Goal: Transaction & Acquisition: Book appointment/travel/reservation

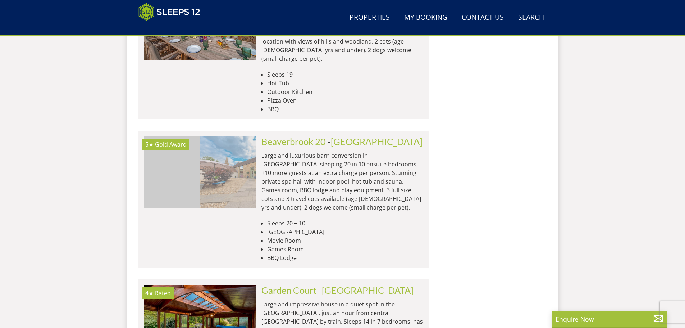
scroll to position [0, 4353]
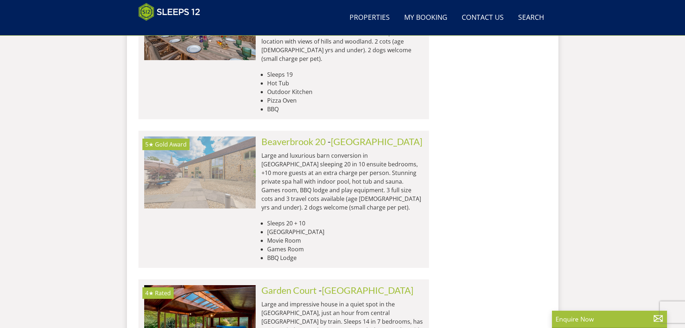
click at [224, 136] on img at bounding box center [199, 172] width 111 height 72
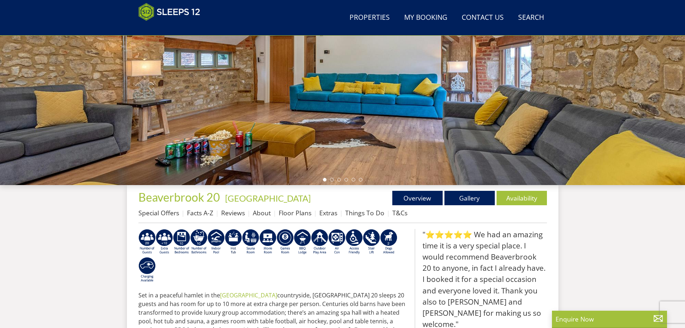
scroll to position [119, 0]
click at [522, 196] on link "Availability" at bounding box center [522, 197] width 50 height 14
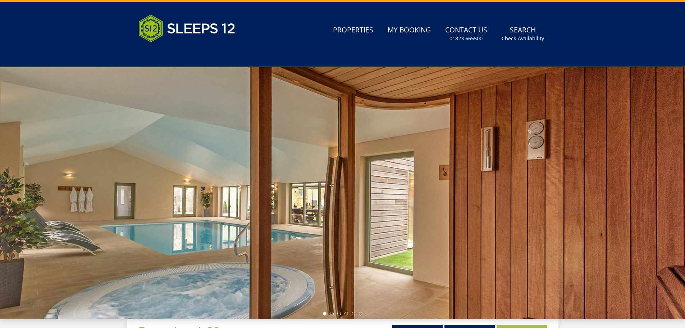
scroll to position [15, 0]
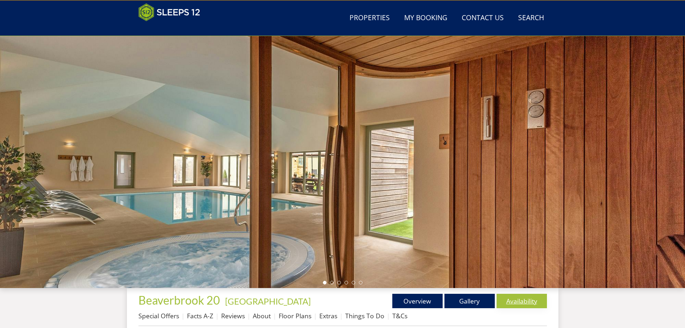
click at [521, 298] on link "Availability" at bounding box center [522, 300] width 50 height 14
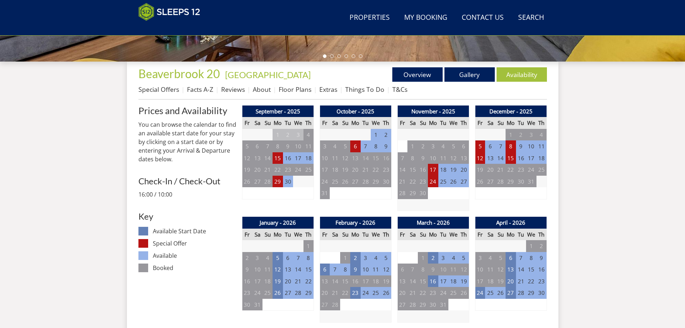
scroll to position [265, 0]
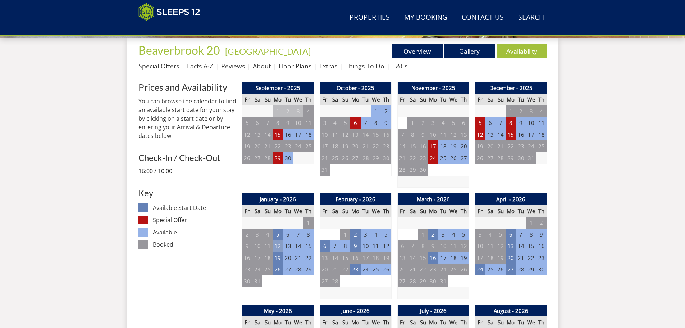
click at [278, 245] on td "12" at bounding box center [278, 246] width 10 height 12
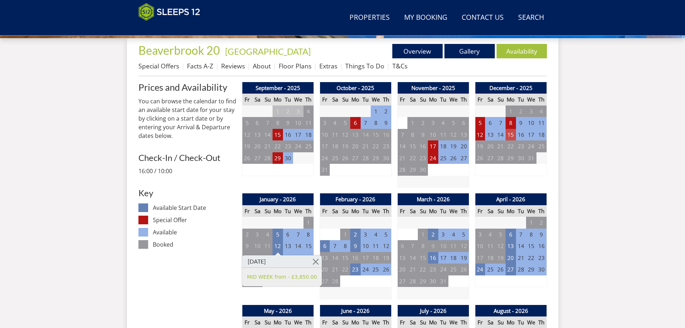
click at [513, 132] on td "15" at bounding box center [511, 135] width 10 height 12
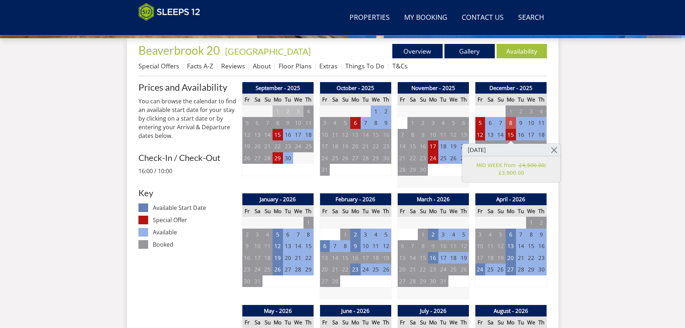
click at [513, 121] on td "8" at bounding box center [511, 123] width 10 height 12
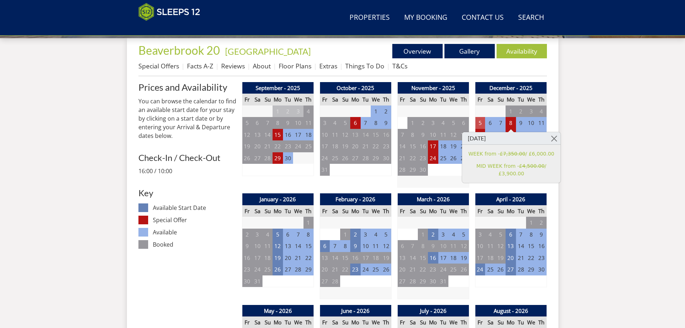
click at [478, 123] on td "5" at bounding box center [480, 123] width 10 height 12
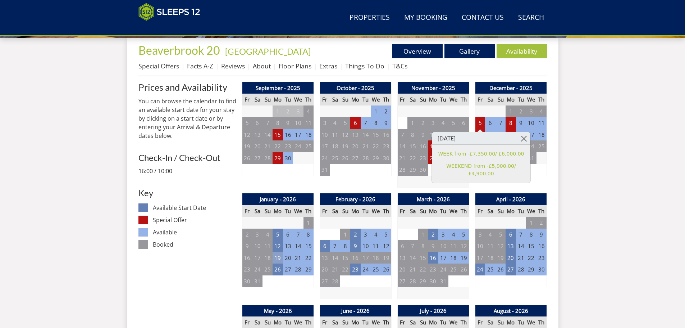
click at [276, 257] on td "19" at bounding box center [278, 258] width 10 height 12
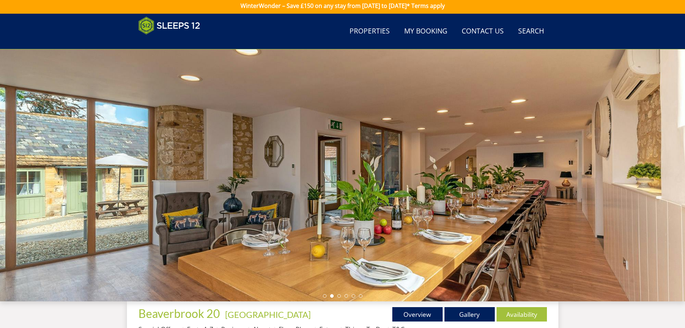
scroll to position [0, 0]
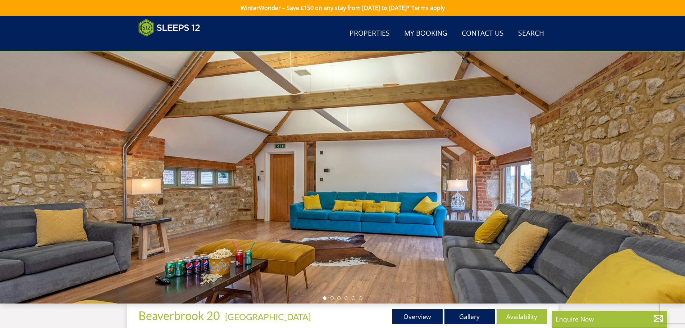
scroll to position [119, 0]
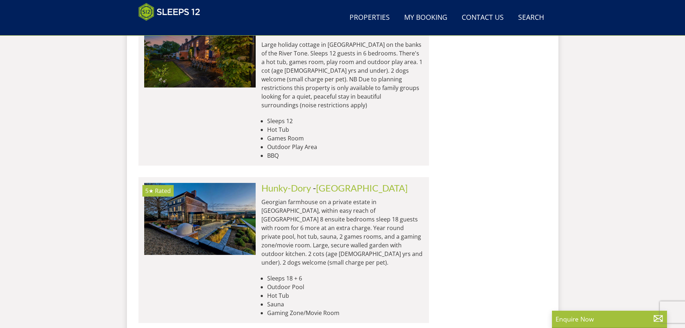
scroll to position [2452, 0]
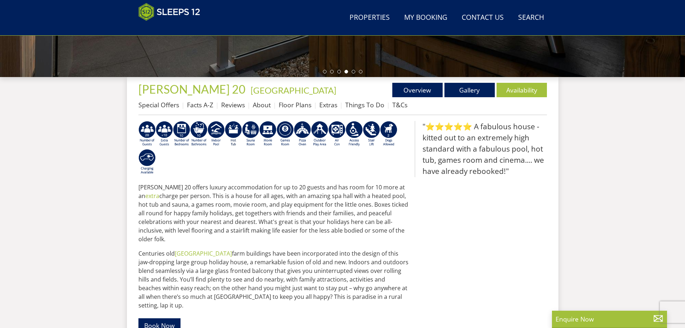
scroll to position [225, 0]
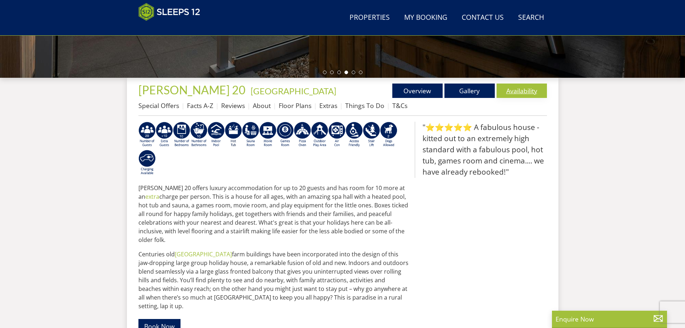
click at [520, 87] on link "Availability" at bounding box center [522, 90] width 50 height 14
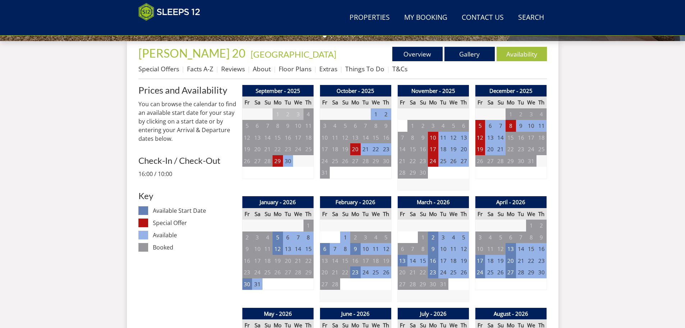
scroll to position [263, 0]
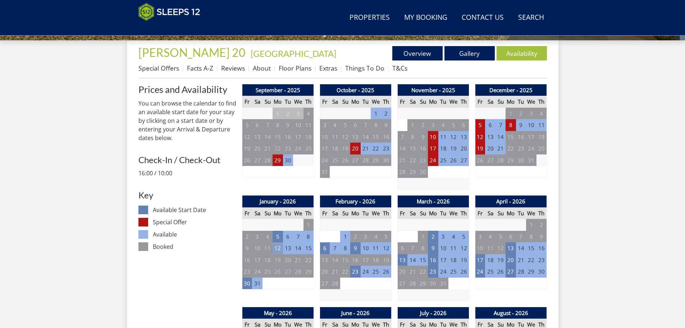
click at [276, 247] on td "12" at bounding box center [278, 248] width 10 height 12
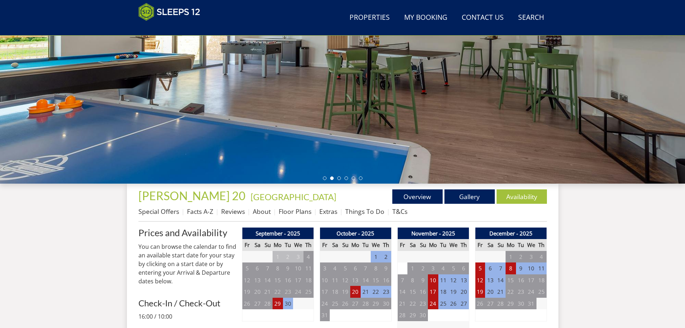
scroll to position [119, 0]
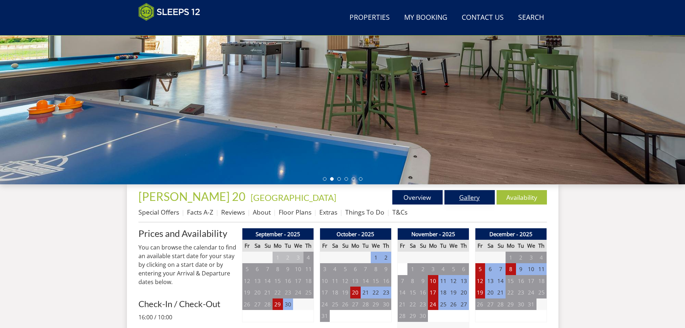
click at [470, 196] on link "Gallery" at bounding box center [470, 197] width 50 height 14
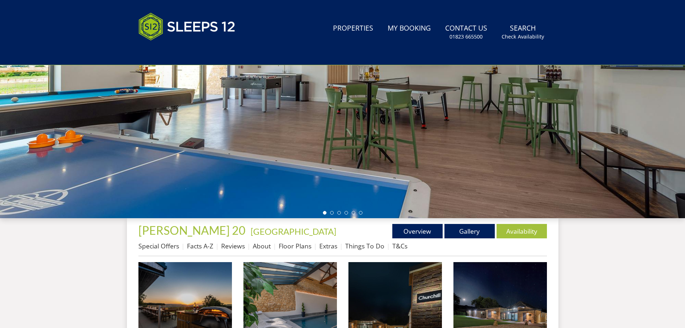
scroll to position [123, 0]
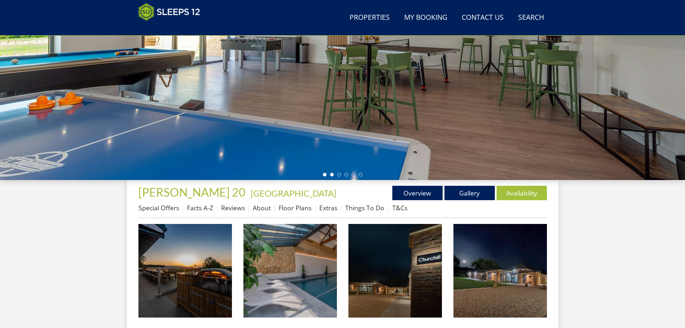
click at [333, 173] on li at bounding box center [332, 175] width 4 height 4
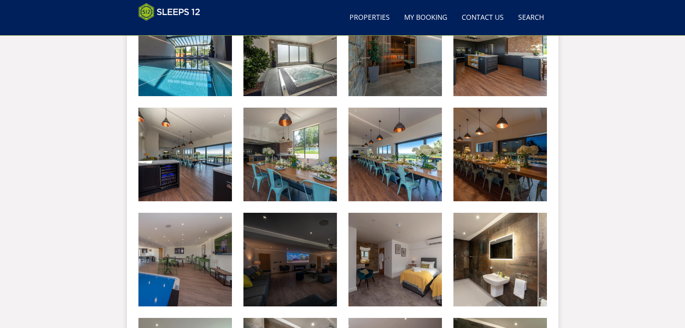
scroll to position [555, 0]
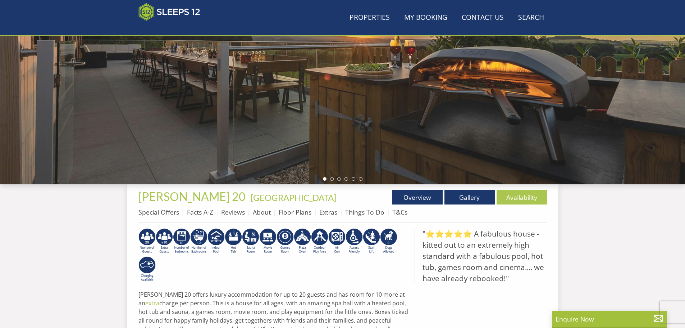
scroll to position [225, 0]
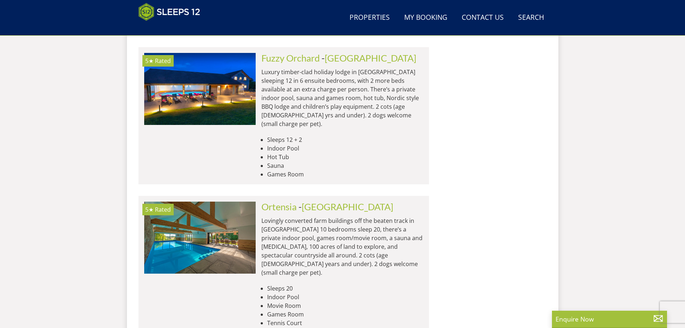
scroll to position [3064, 0]
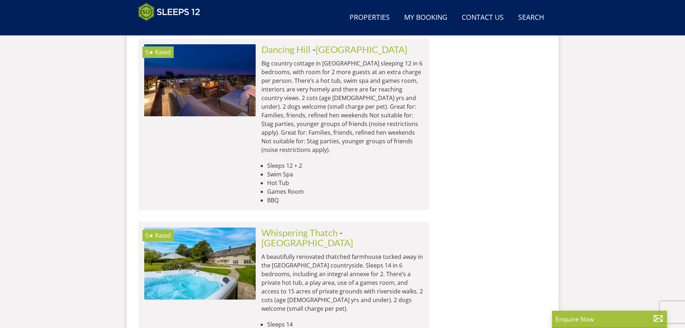
scroll to position [3531, 0]
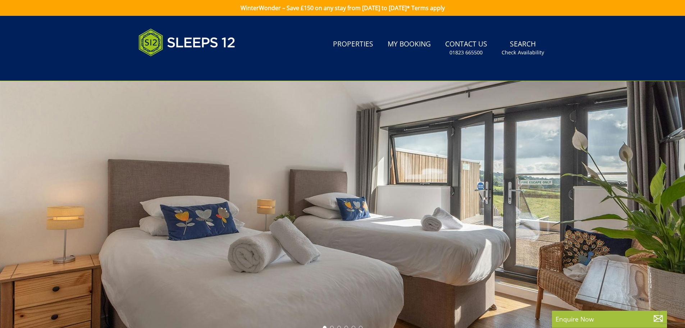
scroll to position [85, 0]
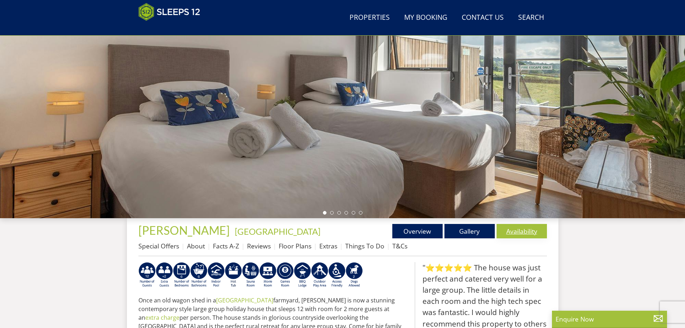
click at [523, 228] on link "Availability" at bounding box center [522, 231] width 50 height 14
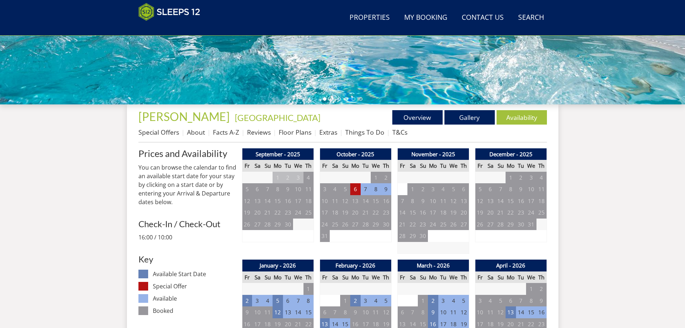
scroll to position [265, 0]
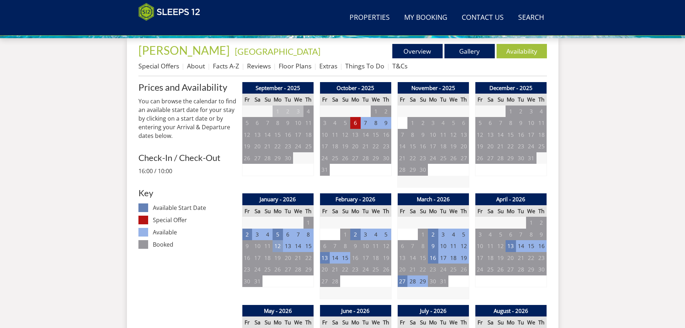
click at [277, 245] on td "12" at bounding box center [278, 246] width 10 height 12
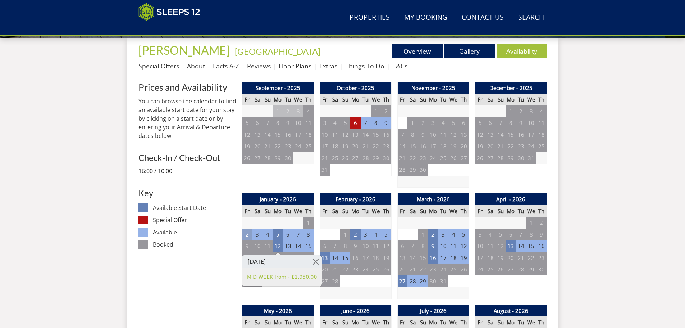
click at [247, 232] on td "2" at bounding box center [247, 234] width 10 height 12
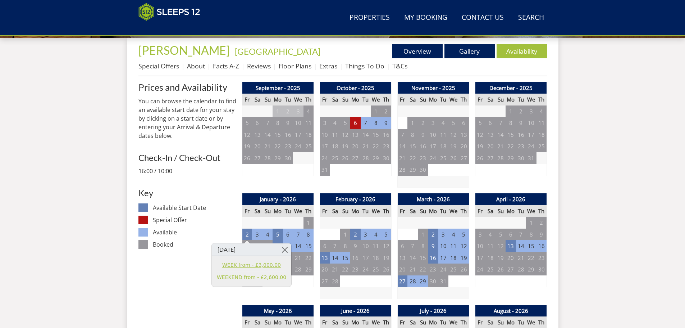
click at [238, 265] on link "WEEK from - £3,000.00" at bounding box center [251, 265] width 69 height 8
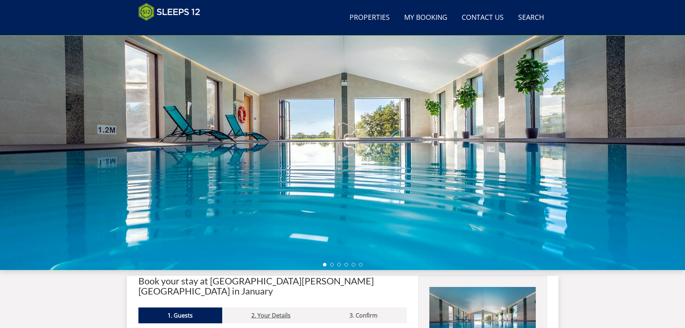
scroll to position [15, 0]
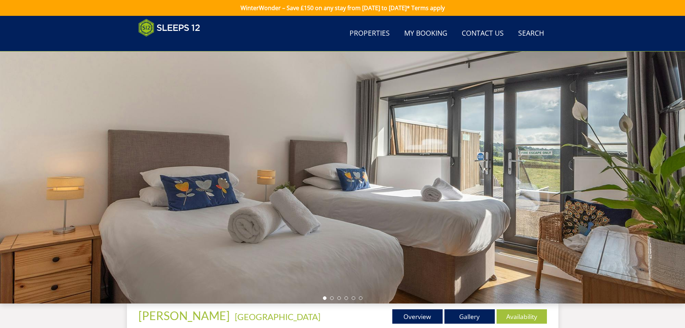
scroll to position [265, 0]
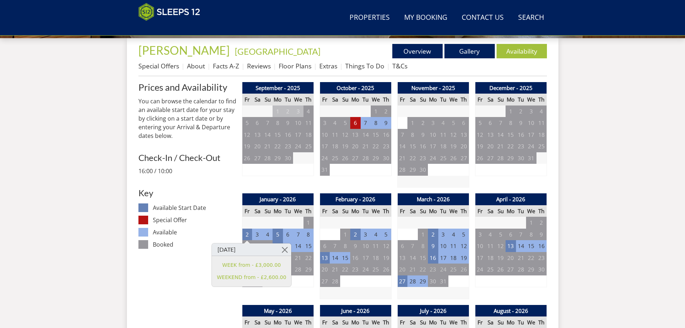
click at [322, 227] on td "23" at bounding box center [325, 223] width 10 height 12
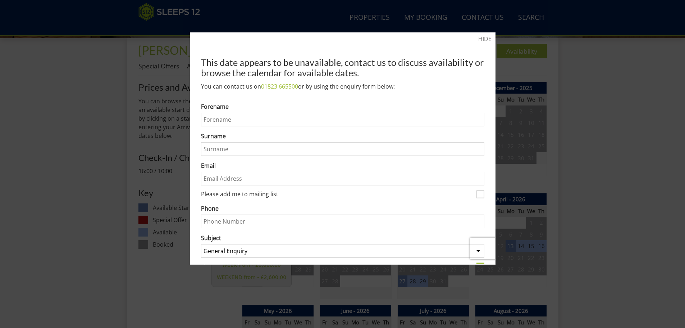
click at [155, 267] on div at bounding box center [342, 164] width 685 height 328
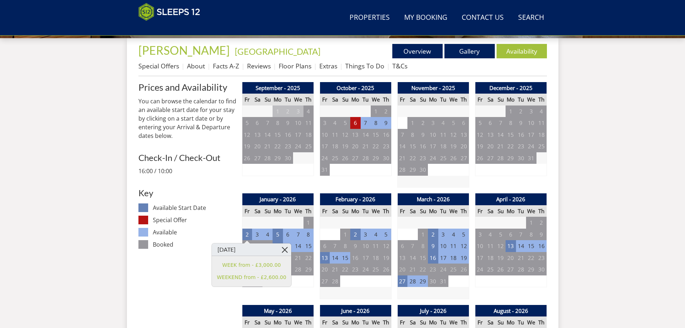
click at [279, 248] on link at bounding box center [285, 249] width 13 height 13
click at [279, 249] on link at bounding box center [285, 249] width 13 height 13
click at [278, 234] on td "5" at bounding box center [278, 234] width 10 height 12
click at [277, 249] on h3 "[DATE]" at bounding box center [282, 249] width 80 height 13
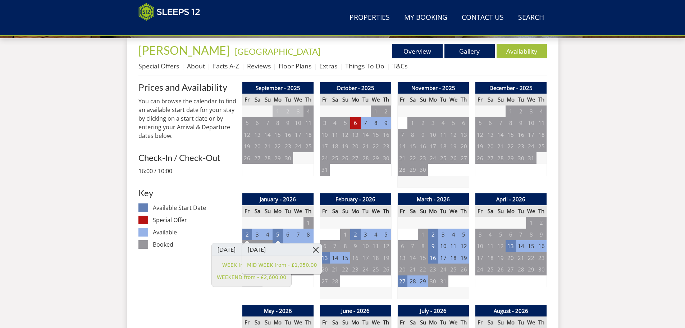
click at [309, 248] on link at bounding box center [315, 249] width 13 height 13
click at [279, 248] on link at bounding box center [285, 249] width 13 height 13
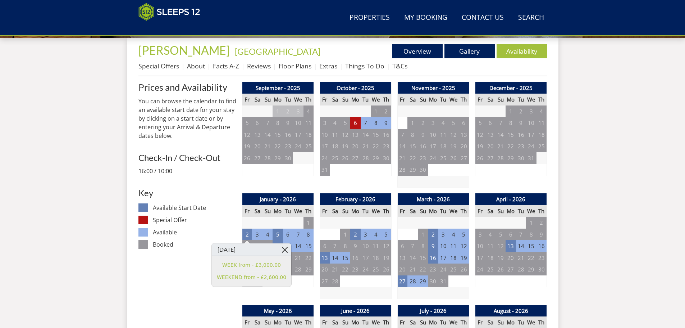
click at [279, 247] on link at bounding box center [285, 249] width 13 height 13
drag, startPoint x: 256, startPoint y: 248, endPoint x: 256, endPoint y: 256, distance: 7.9
click at [256, 256] on div "[DATE] WEEK from - £3,000.00 WEEKEND from - £2,600.00" at bounding box center [251, 265] width 80 height 44
click at [247, 233] on td "2" at bounding box center [247, 234] width 10 height 12
click at [279, 249] on link at bounding box center [285, 249] width 13 height 13
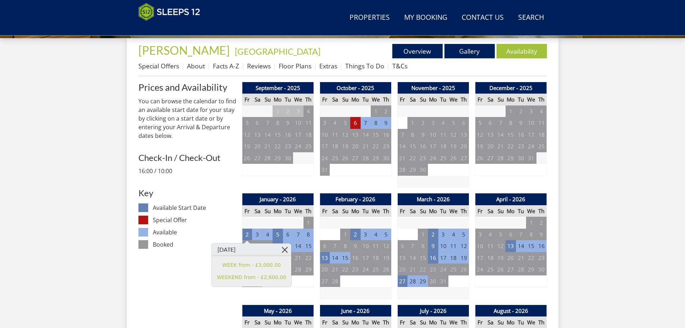
click at [279, 248] on link at bounding box center [285, 249] width 13 height 13
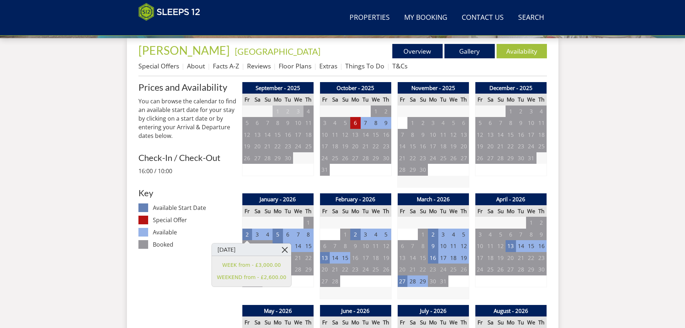
click at [279, 248] on link at bounding box center [285, 249] width 13 height 13
click at [283, 241] on tr "9 10 11 12 13 14 15" at bounding box center [278, 246] width 72 height 12
click at [282, 242] on td "12" at bounding box center [278, 246] width 10 height 12
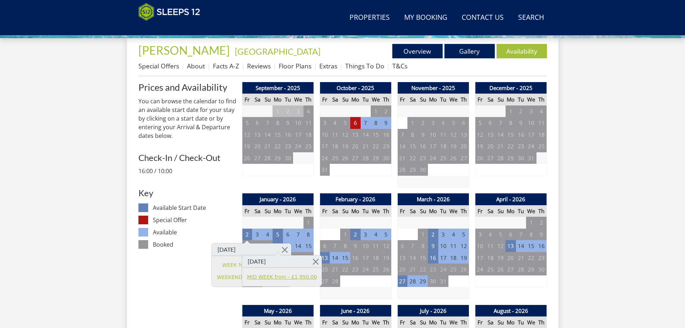
click at [274, 276] on link "MID WEEK from - £1,950.00" at bounding box center [282, 277] width 70 height 8
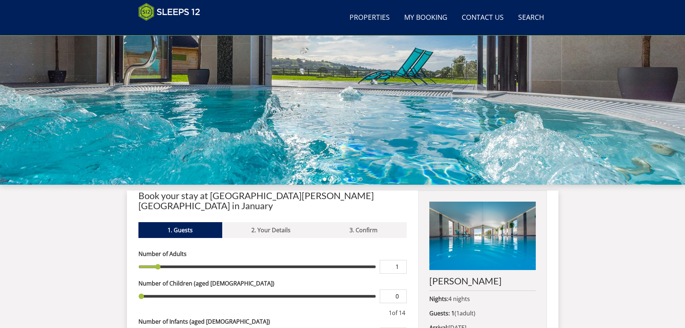
scroll to position [119, 0]
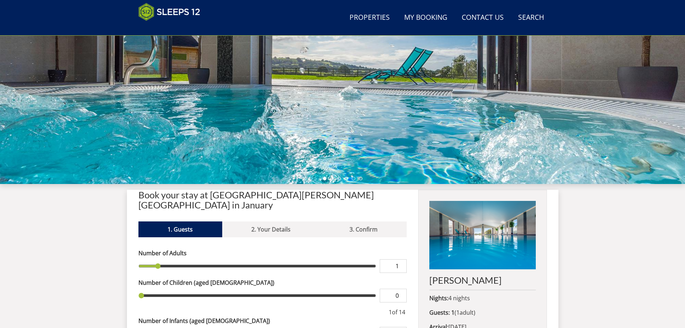
type input "2"
type input "3"
type input "4"
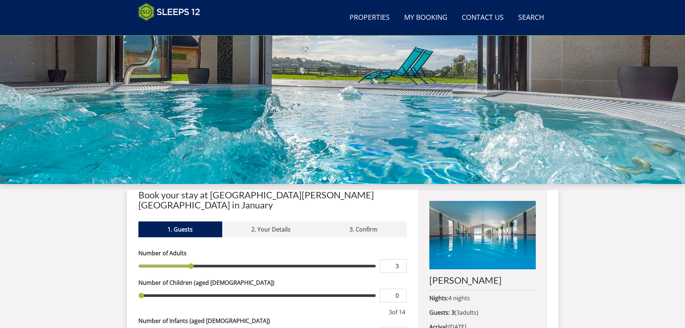
type input "4"
type input "5"
type input "6"
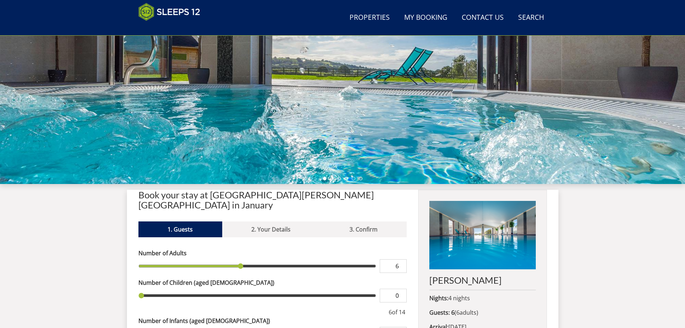
type input "7"
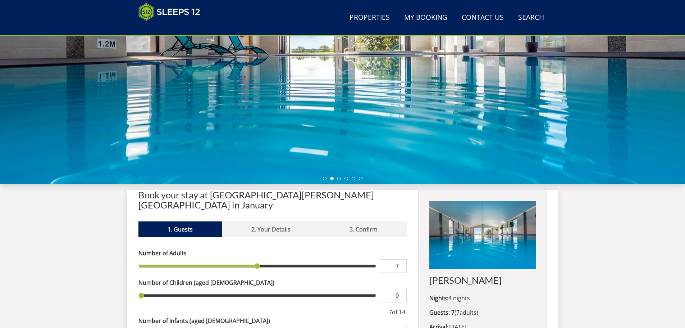
type input "8"
type input "9"
drag, startPoint x: 158, startPoint y: 255, endPoint x: 285, endPoint y: 254, distance: 127.0
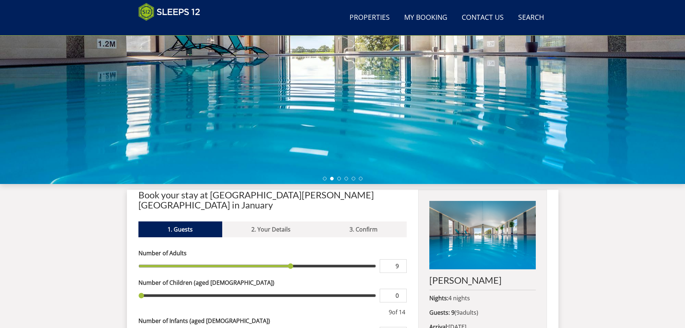
type input "9"
click at [285, 259] on input "range" at bounding box center [257, 266] width 238 height 14
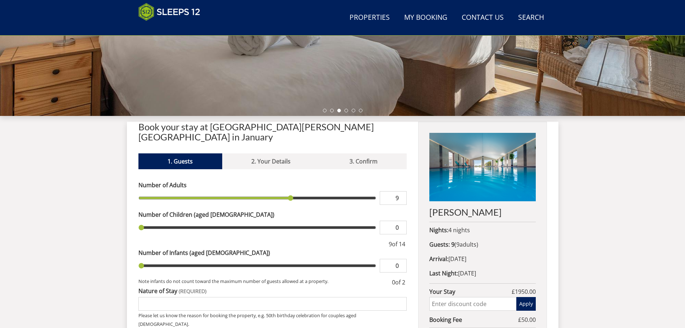
scroll to position [191, 0]
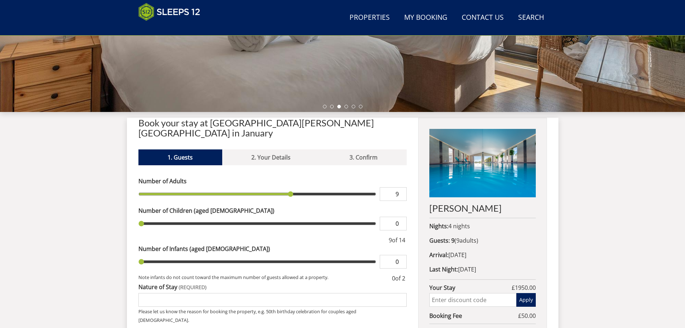
drag, startPoint x: 141, startPoint y: 251, endPoint x: 149, endPoint y: 251, distance: 8.3
click at [149, 255] on input "range" at bounding box center [257, 262] width 238 height 14
drag, startPoint x: 140, startPoint y: 251, endPoint x: 148, endPoint y: 251, distance: 7.9
click at [148, 255] on input "range" at bounding box center [257, 262] width 238 height 14
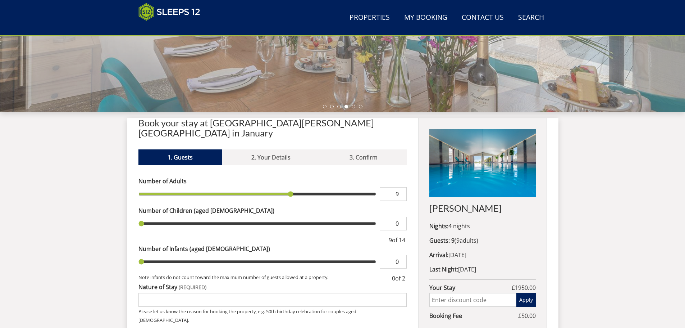
type input "1"
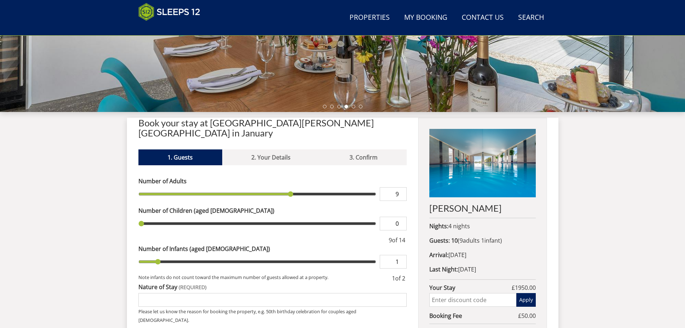
drag, startPoint x: 141, startPoint y: 250, endPoint x: 151, endPoint y: 248, distance: 9.9
type input "1"
click at [151, 255] on input "range" at bounding box center [257, 262] width 238 height 14
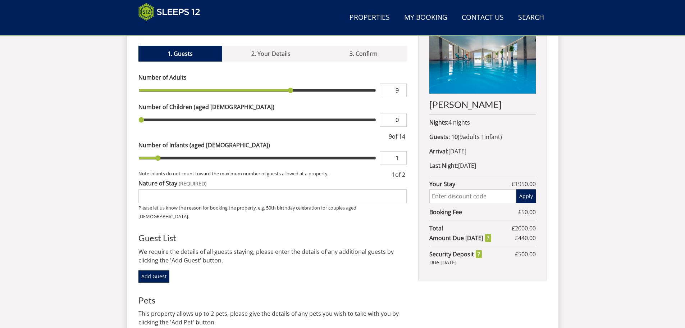
scroll to position [299, 0]
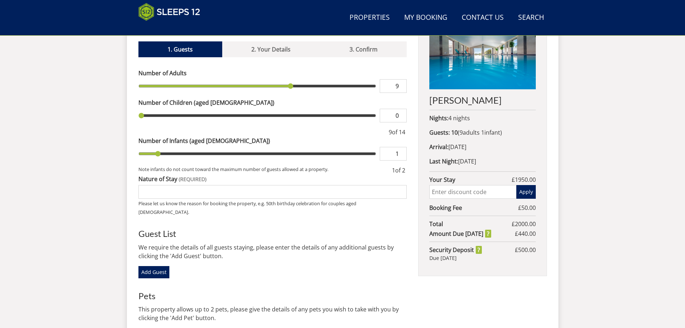
click at [155, 185] on input "Nature of Stay" at bounding box center [272, 192] width 269 height 14
type input "60th Birthday"
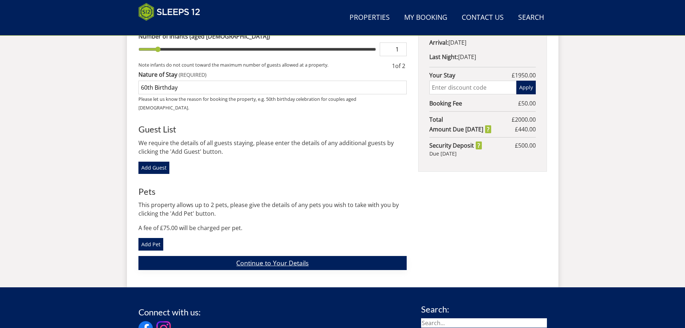
scroll to position [407, 0]
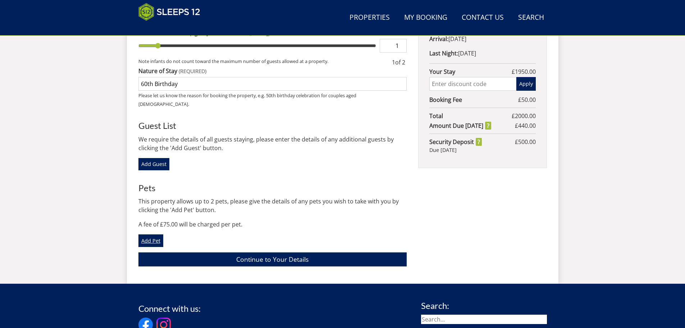
click at [150, 234] on link "Add Pet" at bounding box center [150, 240] width 25 height 12
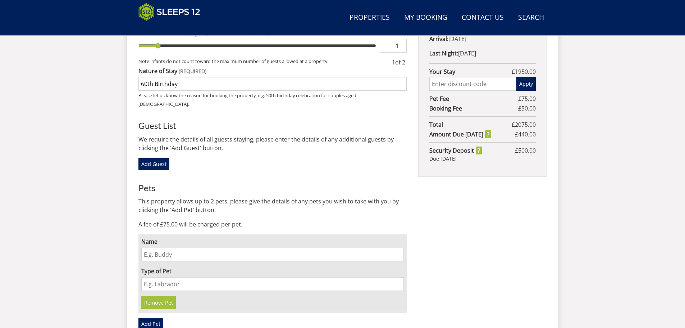
click at [144, 247] on input "Name" at bounding box center [272, 254] width 263 height 14
type input "Gabby"
click at [144, 277] on input "Type of Pet" at bounding box center [272, 284] width 263 height 14
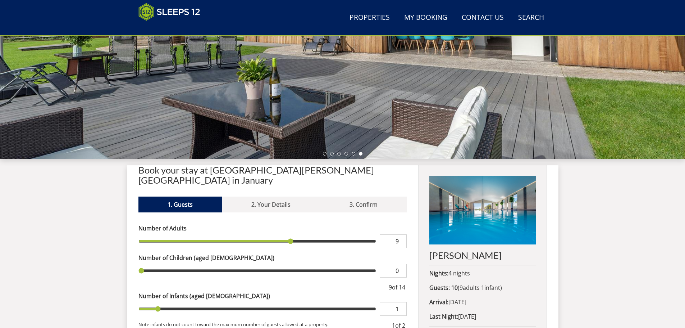
scroll to position [157, 0]
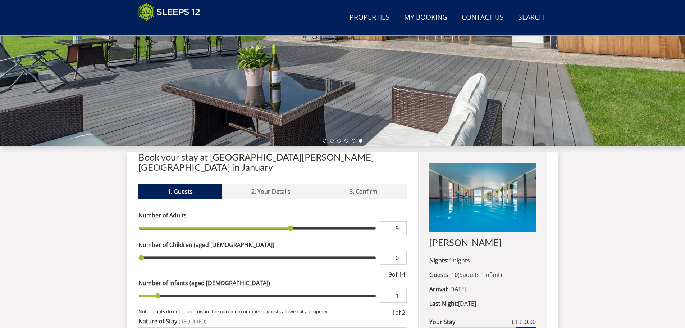
scroll to position [265, 0]
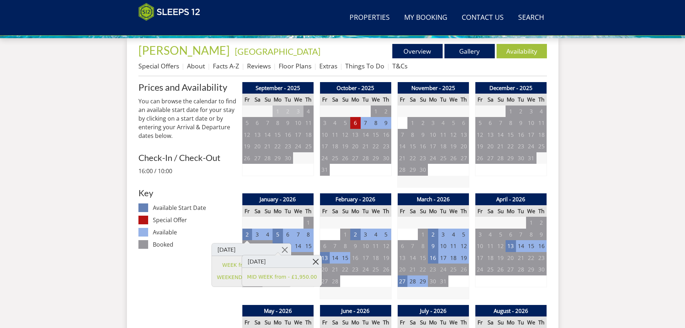
click at [309, 260] on link at bounding box center [315, 261] width 13 height 13
click at [309, 259] on link at bounding box center [315, 261] width 13 height 13
click at [309, 262] on link at bounding box center [315, 261] width 13 height 13
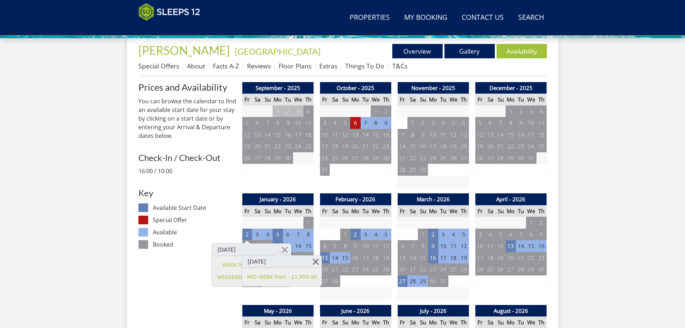
click at [309, 262] on link at bounding box center [315, 261] width 13 height 13
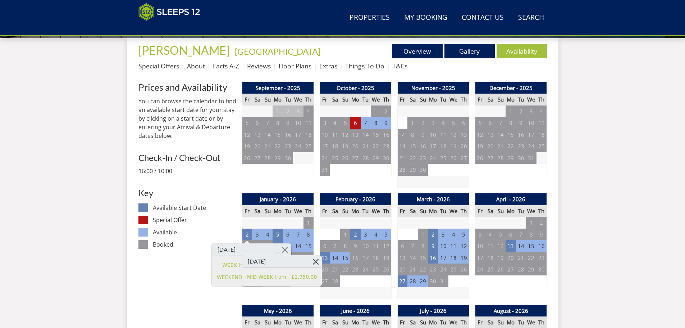
click at [309, 260] on link at bounding box center [315, 261] width 13 height 13
click at [279, 248] on link at bounding box center [285, 249] width 13 height 13
click at [279, 233] on td "5" at bounding box center [278, 234] width 10 height 12
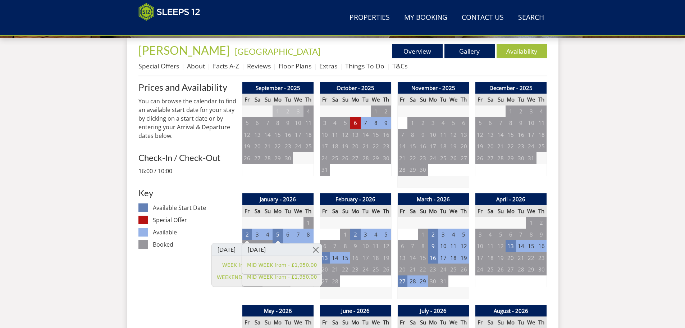
click at [229, 193] on h3 "Key" at bounding box center [187, 192] width 98 height 9
click at [279, 249] on link at bounding box center [285, 249] width 13 height 13
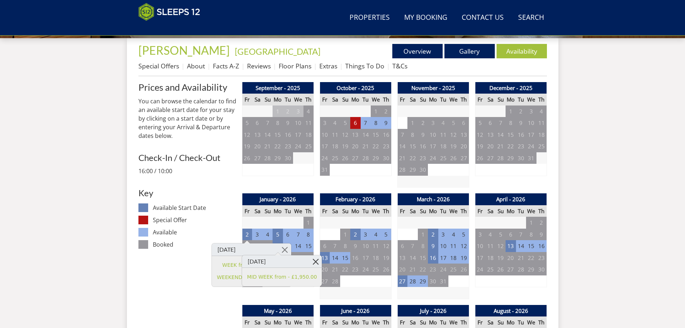
click at [309, 259] on link at bounding box center [315, 261] width 13 height 13
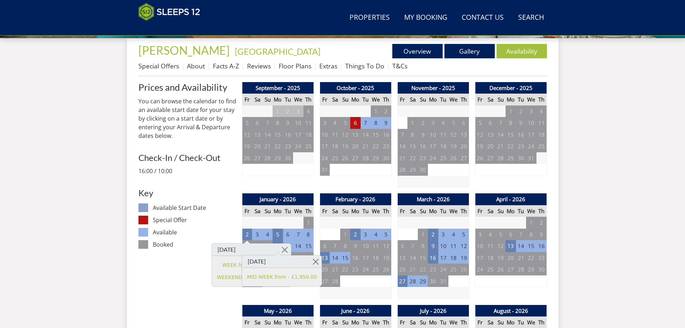
click at [142, 206] on dt at bounding box center [143, 207] width 10 height 9
click at [279, 249] on link at bounding box center [285, 249] width 13 height 13
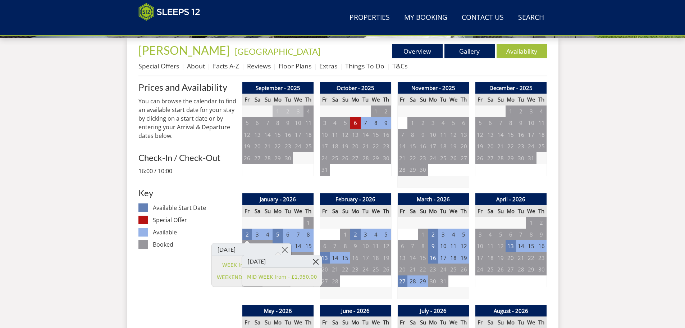
click at [309, 262] on link at bounding box center [315, 261] width 13 height 13
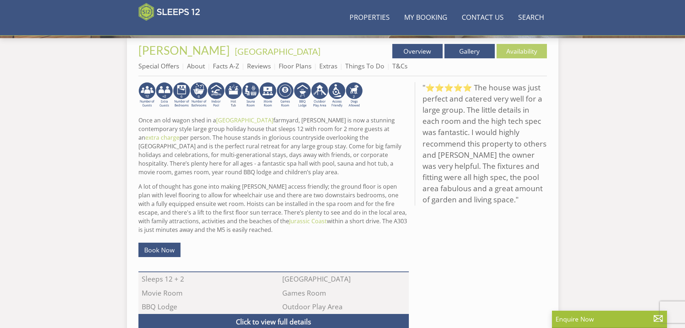
scroll to position [85, 0]
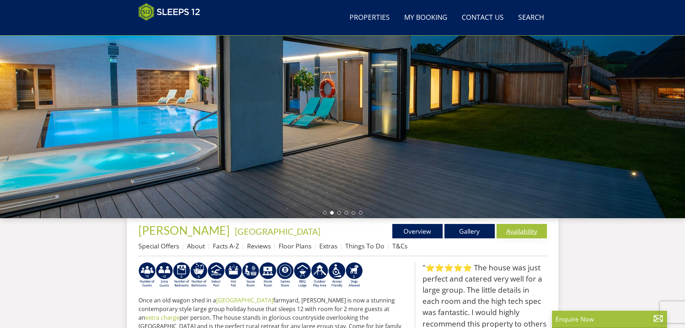
click at [523, 231] on link "Availability" at bounding box center [522, 231] width 50 height 14
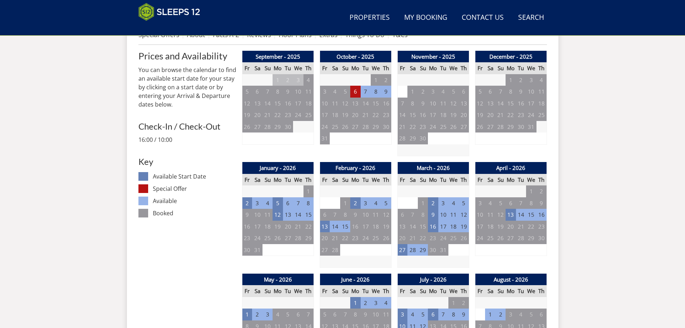
scroll to position [299, 0]
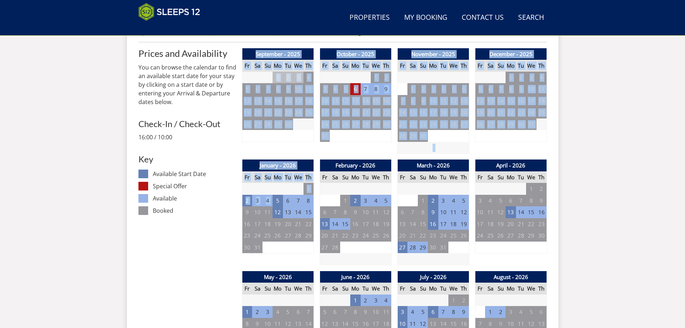
drag, startPoint x: 277, startPoint y: 200, endPoint x: 233, endPoint y: 211, distance: 46.0
